Goal: Find contact information: Find contact information

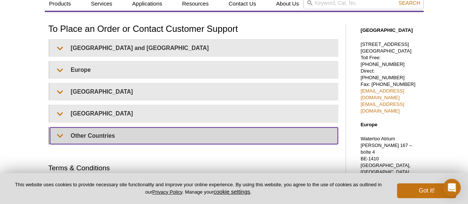
click at [95, 134] on summary "Other Countries" at bounding box center [194, 135] width 288 height 17
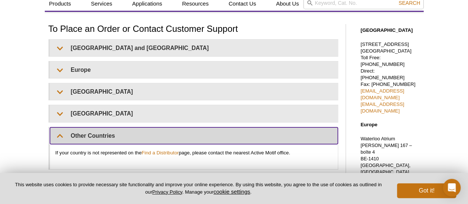
scroll to position [81, 0]
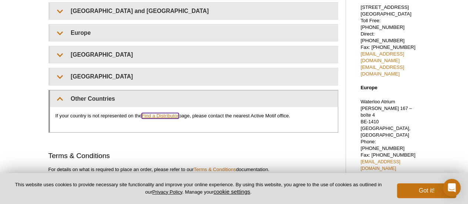
click at [166, 114] on link "Find a Distributor" at bounding box center [160, 116] width 37 height 6
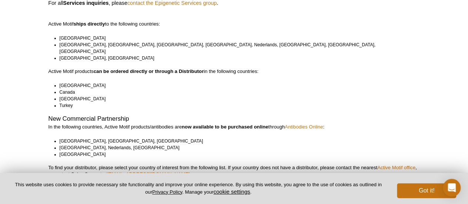
scroll to position [111, 0]
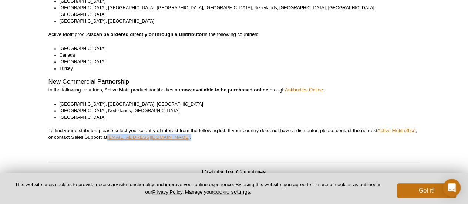
drag, startPoint x: 170, startPoint y: 130, endPoint x: 109, endPoint y: 132, distance: 61.4
click at [109, 132] on p "To find your distributor, please select your country of interest from the follo…" at bounding box center [233, 133] width 371 height 13
copy p "sales@activemotif.com ."
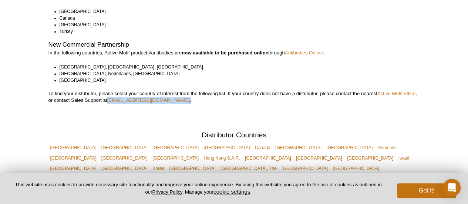
scroll to position [185, 0]
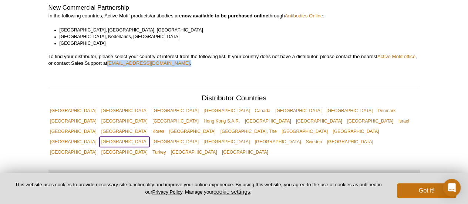
click at [149, 137] on link "[GEOGRAPHIC_DATA]" at bounding box center [125, 142] width 50 height 10
